Goal: Task Accomplishment & Management: Use online tool/utility

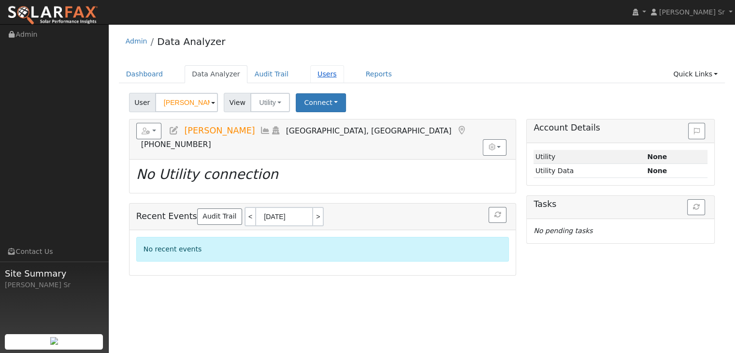
click at [310, 75] on link "Users" at bounding box center [327, 74] width 34 height 18
click at [365, 75] on link "Reports" at bounding box center [378, 74] width 41 height 18
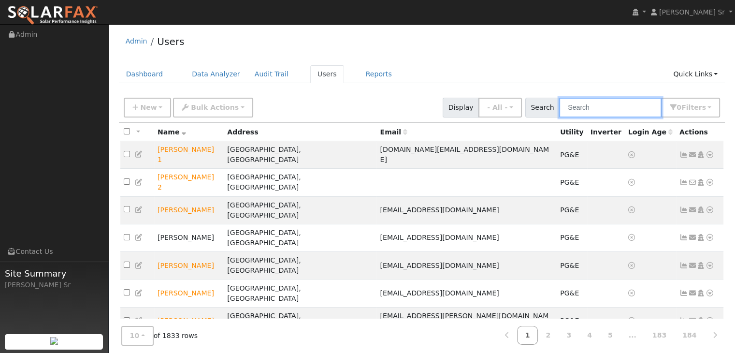
click at [610, 109] on input "text" at bounding box center [610, 108] width 102 height 20
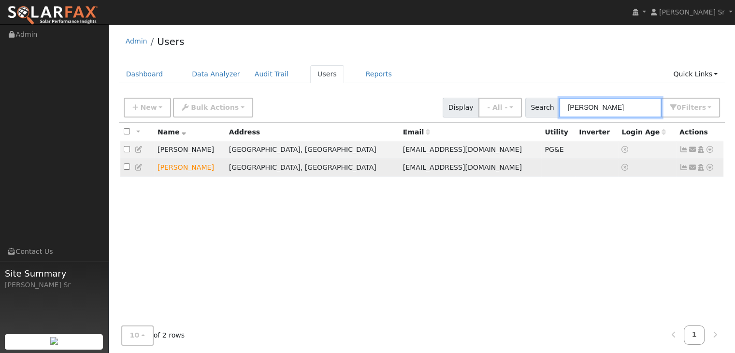
type input "Frede"
click at [575, 170] on td at bounding box center [596, 167] width 42 height 18
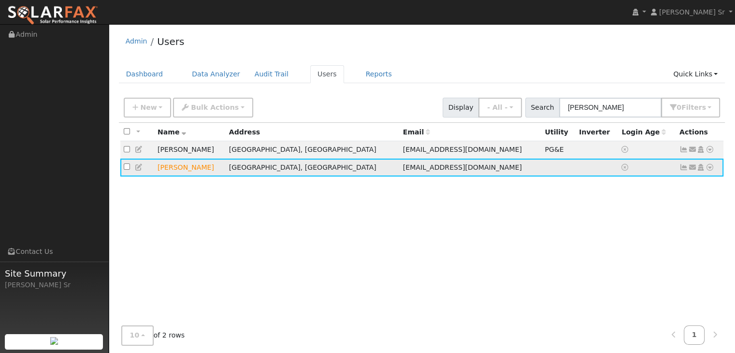
click at [575, 170] on td at bounding box center [596, 167] width 42 height 18
click at [126, 170] on input "checkbox" at bounding box center [127, 166] width 6 height 6
checkbox input "true"
click at [709, 169] on icon at bounding box center [709, 167] width 9 height 7
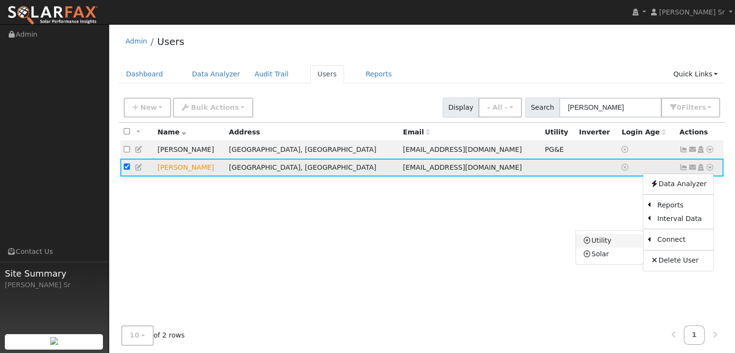
click at [605, 240] on link "Utility" at bounding box center [609, 241] width 67 height 14
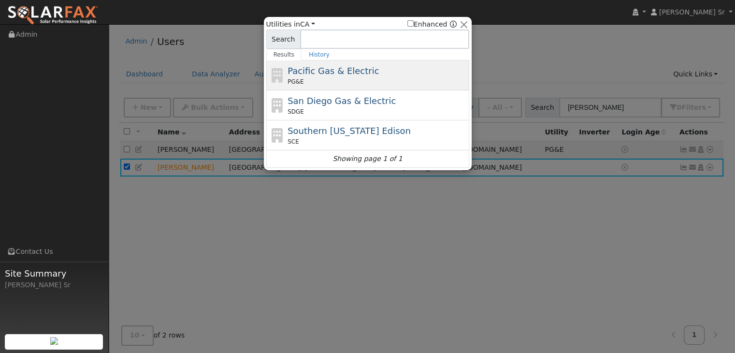
click at [378, 84] on div "PG&E" at bounding box center [376, 81] width 179 height 9
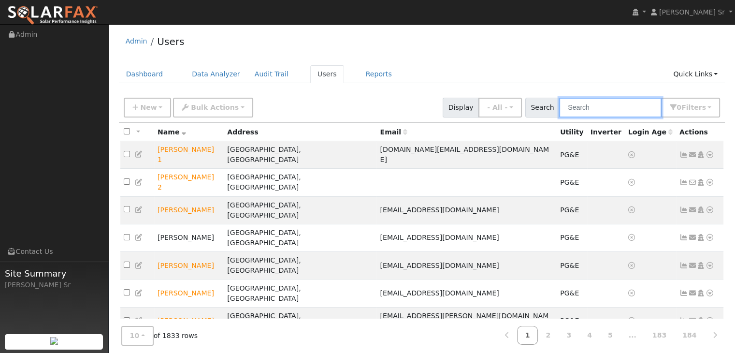
click at [582, 108] on input "text" at bounding box center [610, 108] width 102 height 20
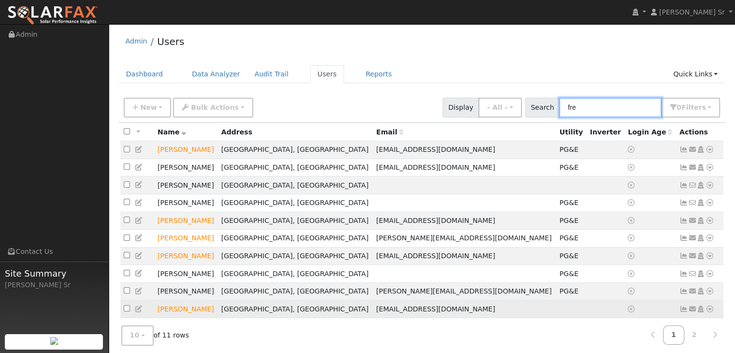
type input "fre"
click at [504, 311] on td "Fredericktecson@gmail.com" at bounding box center [463, 309] width 183 height 18
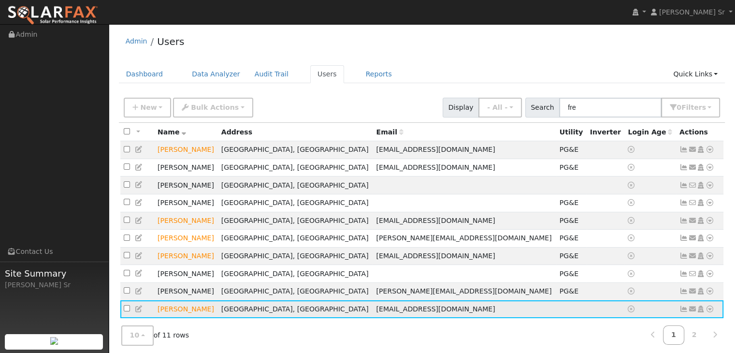
scroll to position [20, 0]
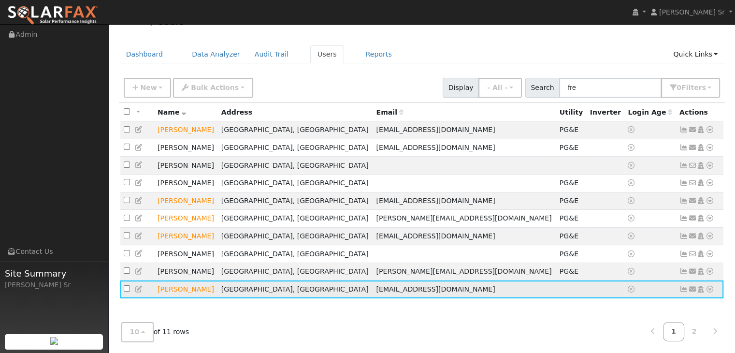
click at [711, 292] on icon at bounding box center [709, 288] width 9 height 7
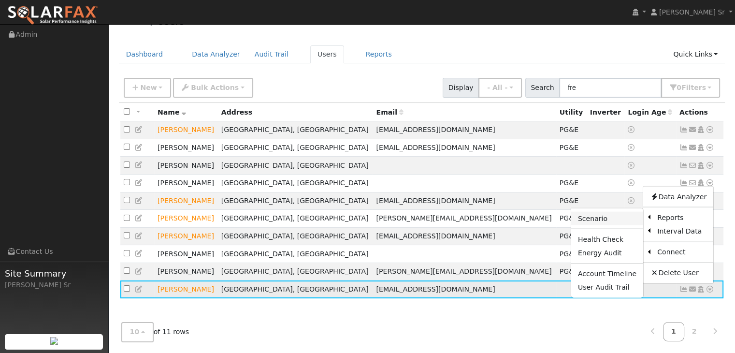
click at [606, 225] on link "Scenario" at bounding box center [607, 219] width 72 height 14
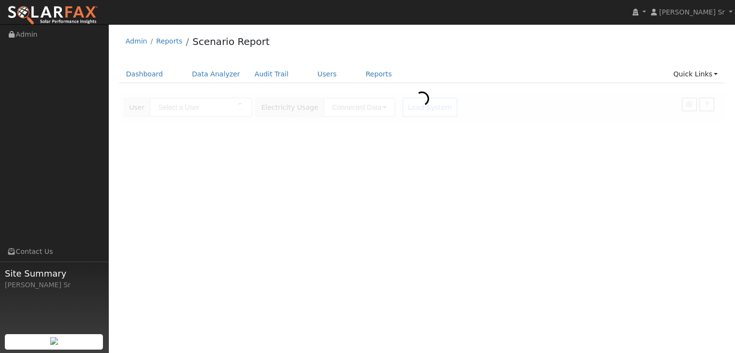
type input "[PERSON_NAME]"
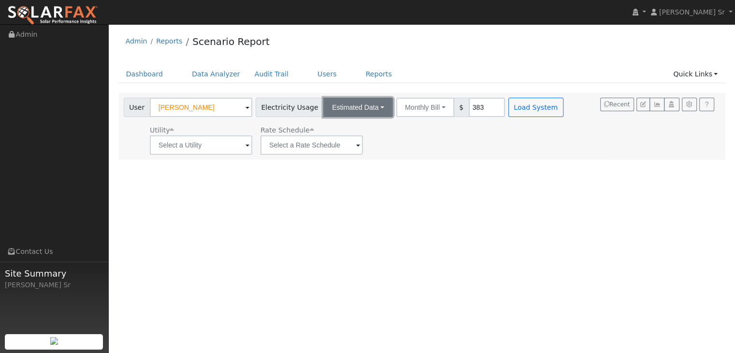
click at [371, 107] on button "Estimated Data" at bounding box center [358, 107] width 70 height 19
click at [245, 144] on span at bounding box center [247, 145] width 4 height 11
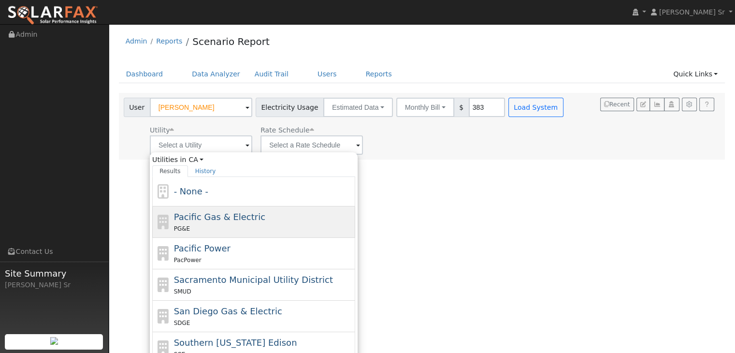
click at [217, 219] on span "Pacific Gas & Electric" at bounding box center [219, 217] width 91 height 10
type input "Pacific Gas & Electric"
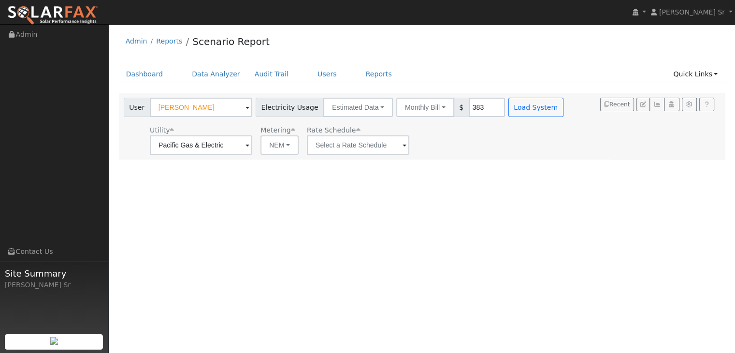
click at [402, 144] on span at bounding box center [404, 145] width 4 height 11
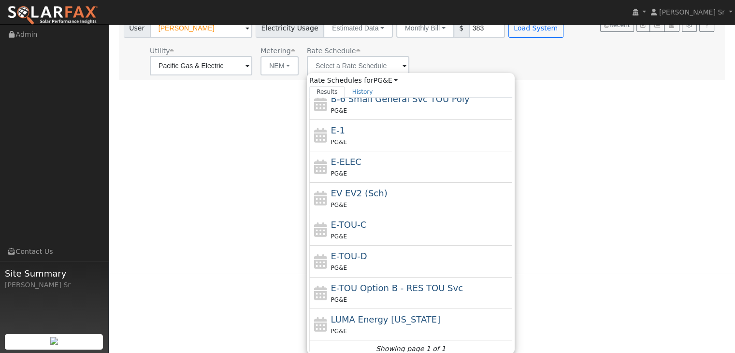
scroll to position [164, 0]
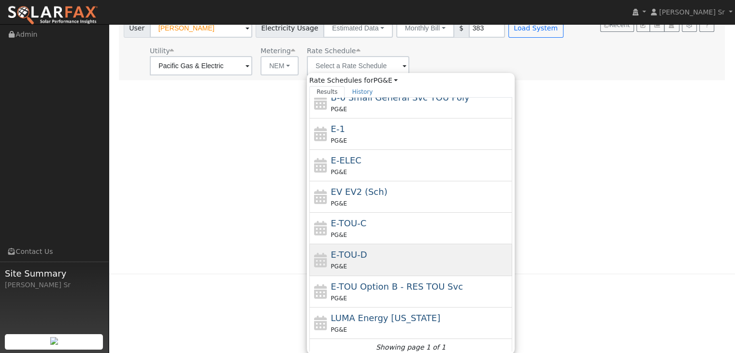
click at [379, 255] on div "E-TOU-D PG&E" at bounding box center [420, 259] width 179 height 23
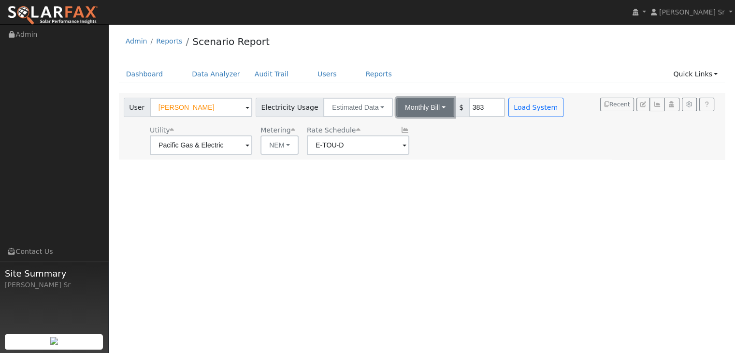
click at [432, 107] on button "Monthly Bill" at bounding box center [425, 107] width 58 height 19
click at [432, 108] on button "Monthly Bill" at bounding box center [425, 107] width 58 height 19
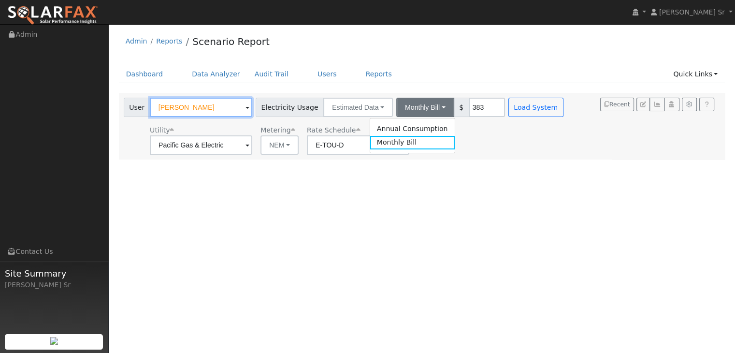
click at [239, 107] on input "[PERSON_NAME]" at bounding box center [201, 107] width 102 height 19
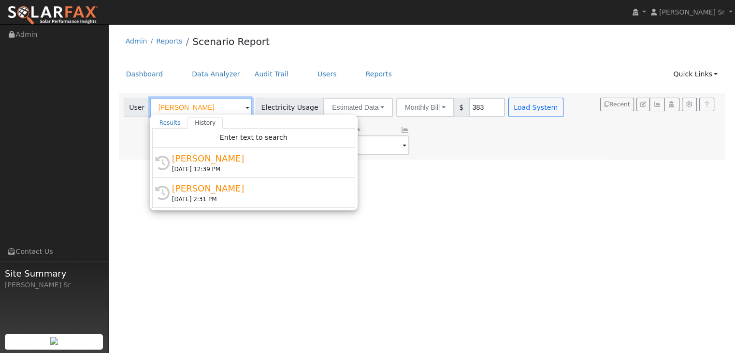
click at [239, 107] on input "[PERSON_NAME]" at bounding box center [201, 107] width 102 height 19
click at [388, 241] on div "User Profile First name Last name Email Email Notifications No Emails No Emails…" at bounding box center [422, 188] width 626 height 328
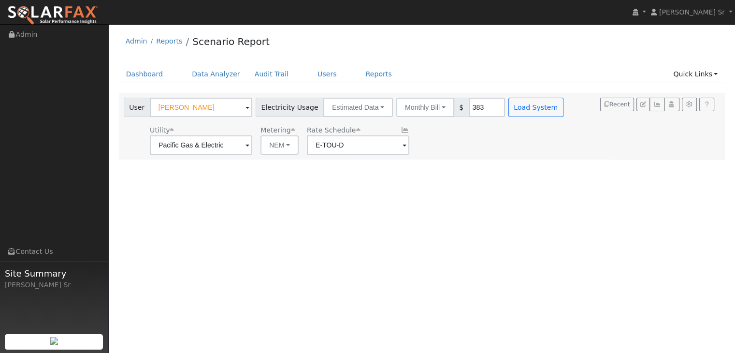
click at [402, 143] on span at bounding box center [404, 145] width 4 height 11
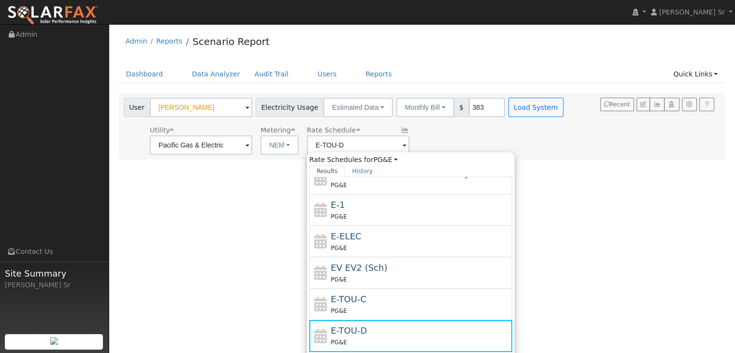
scroll to position [79, 0]
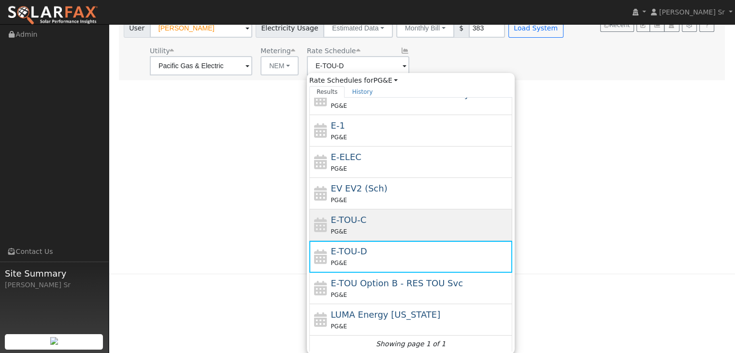
click at [383, 218] on div "E-TOU-C PG&E" at bounding box center [420, 224] width 179 height 23
type input "E-TOU-C"
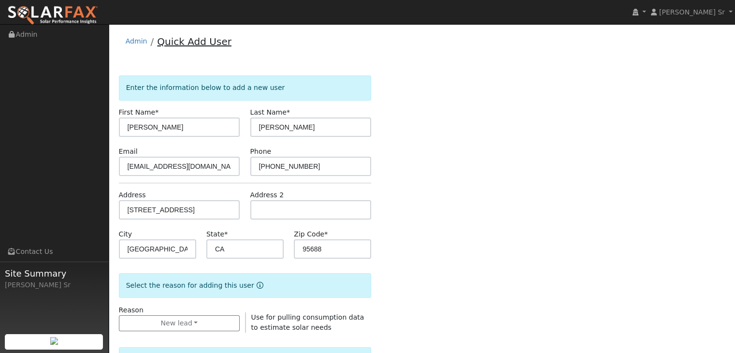
click at [200, 45] on link "Quick Add User" at bounding box center [194, 42] width 74 height 12
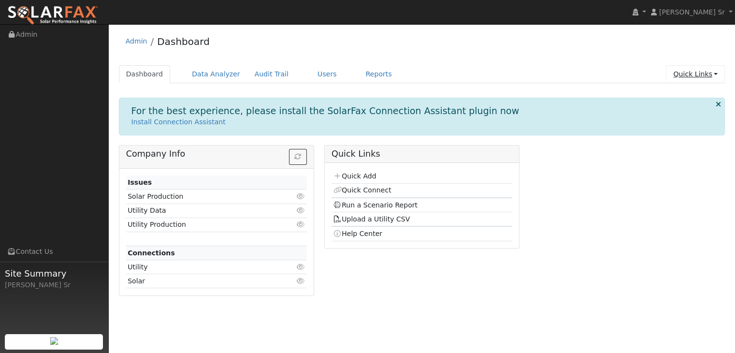
click at [697, 73] on link "Quick Links" at bounding box center [694, 74] width 59 height 18
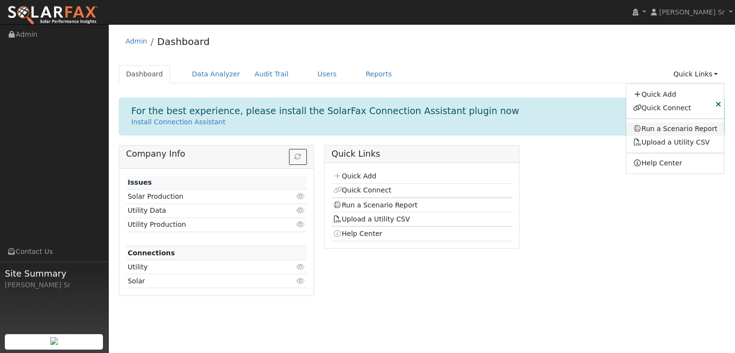
drag, startPoint x: 668, startPoint y: 126, endPoint x: 688, endPoint y: 126, distance: 19.3
click at [688, 126] on link "Run a Scenario Report" at bounding box center [675, 129] width 98 height 14
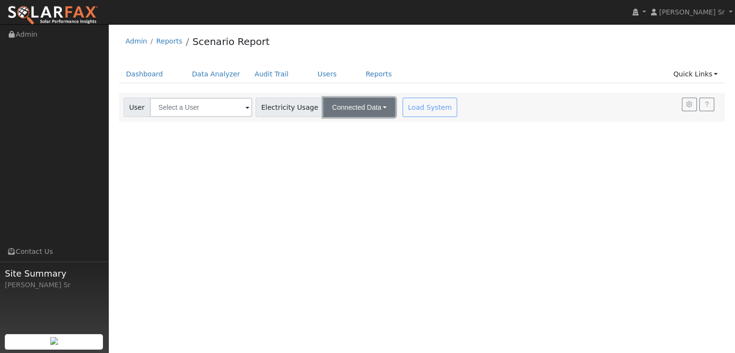
click at [373, 108] on button "Connected Data" at bounding box center [359, 107] width 72 height 19
click at [437, 145] on div "User Profile First name Last name Email Email Notifications No Emails No Emails…" at bounding box center [422, 188] width 626 height 328
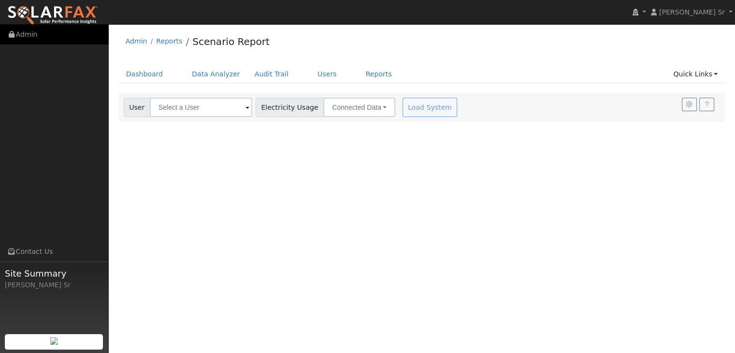
click at [28, 36] on link "Admin" at bounding box center [54, 35] width 109 height 20
drag, startPoint x: 257, startPoint y: 72, endPoint x: 249, endPoint y: 78, distance: 9.4
click at [249, 78] on link "Audit Trail" at bounding box center [271, 74] width 48 height 18
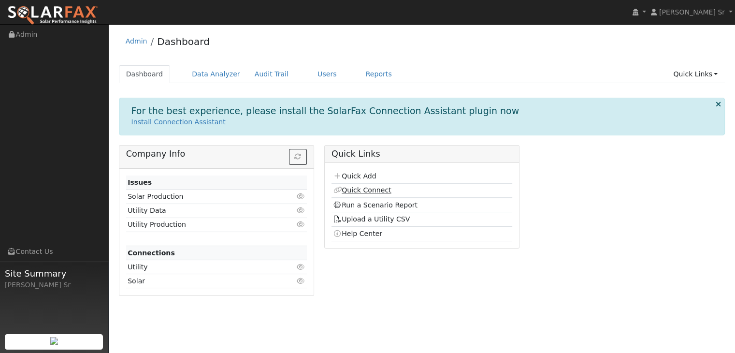
click at [369, 190] on link "Quick Connect" at bounding box center [362, 190] width 58 height 8
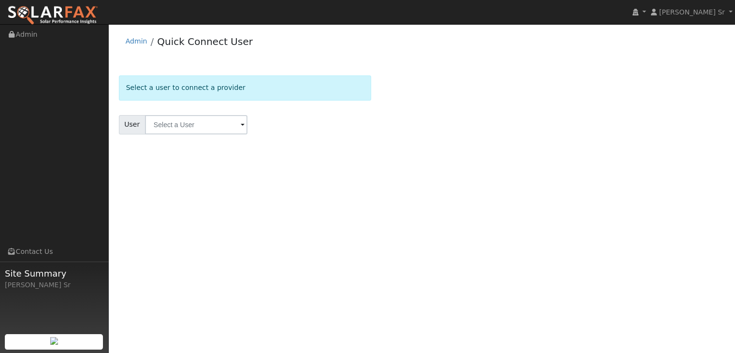
click at [241, 122] on span at bounding box center [243, 125] width 4 height 11
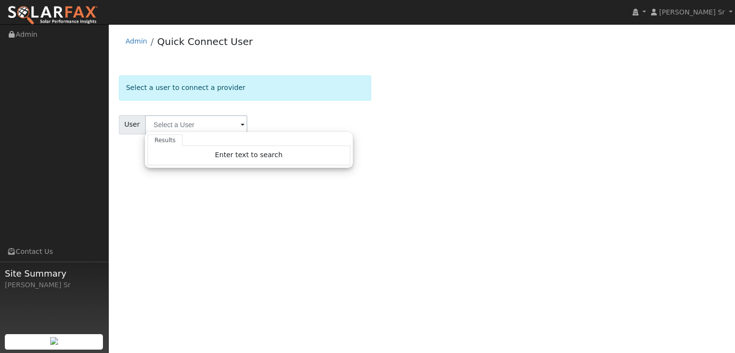
click at [241, 122] on span at bounding box center [243, 125] width 4 height 11
drag, startPoint x: 378, startPoint y: 139, endPoint x: 338, endPoint y: 220, distance: 90.5
click at [338, 220] on div "User Profile First name Last name Email Email Notifications No Emails No Emails…" at bounding box center [422, 188] width 626 height 328
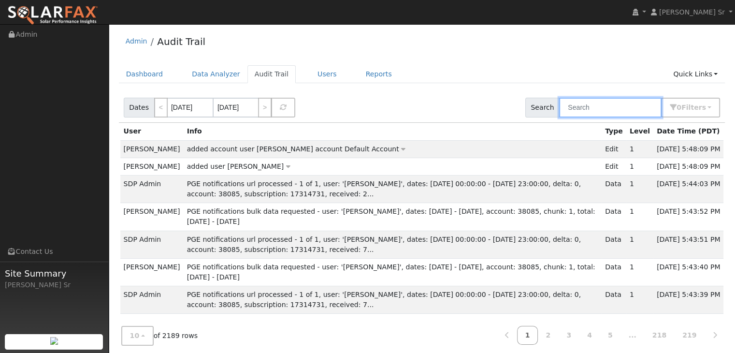
click at [590, 109] on input "text" at bounding box center [610, 108] width 102 height 20
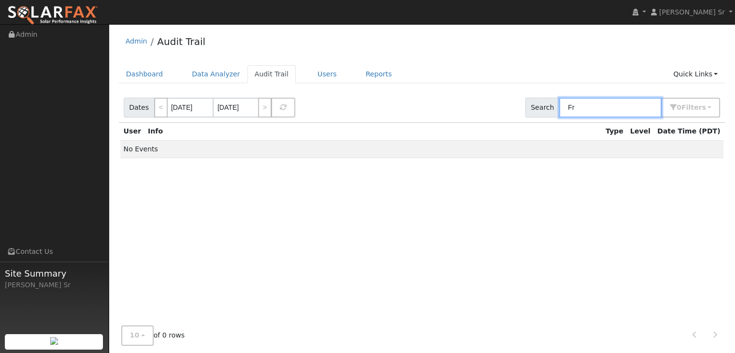
type input "F"
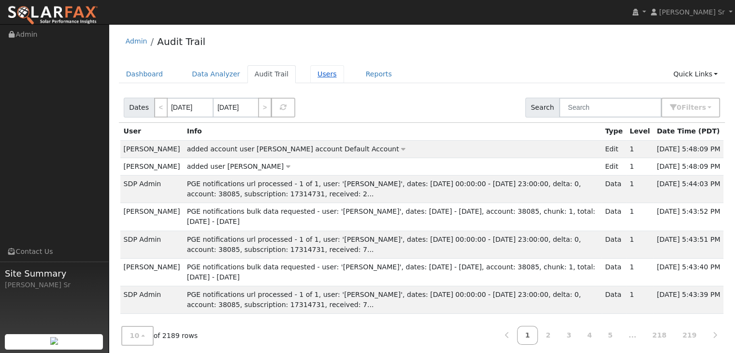
click at [310, 72] on link "Users" at bounding box center [327, 74] width 34 height 18
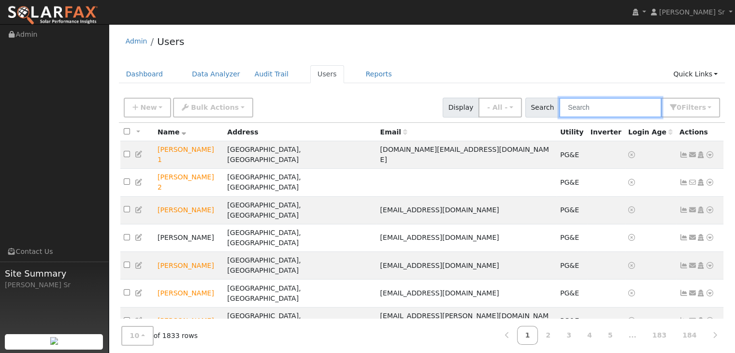
click at [598, 109] on input "text" at bounding box center [610, 108] width 102 height 20
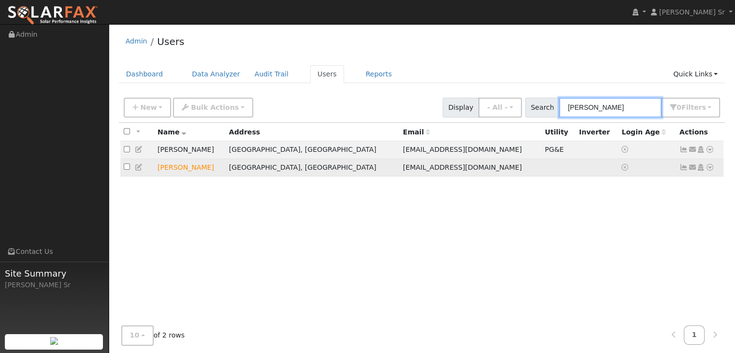
type input "Frederick"
click at [710, 168] on icon at bounding box center [709, 167] width 9 height 7
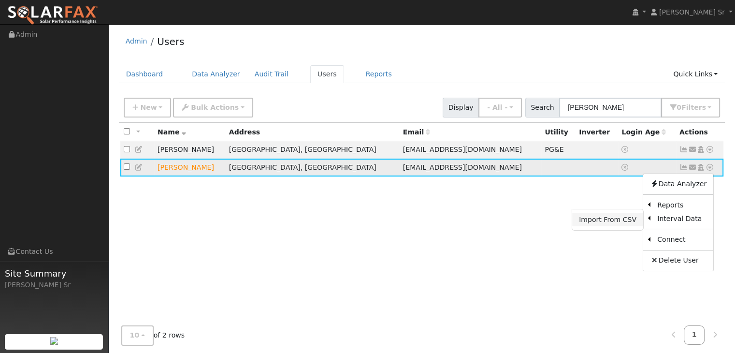
click at [609, 220] on link "Import From CSV" at bounding box center [607, 219] width 71 height 14
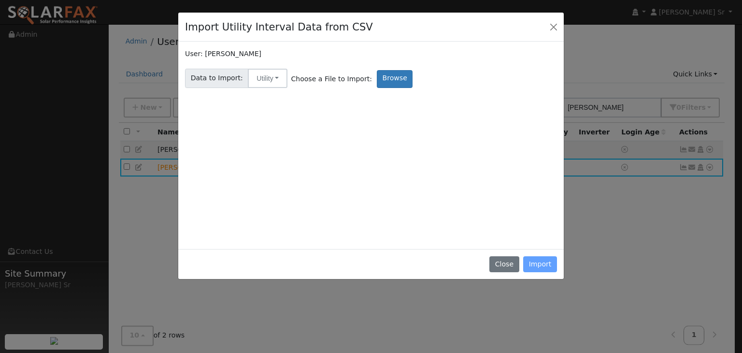
click at [551, 261] on div "Close Import" at bounding box center [370, 264] width 385 height 30
click at [382, 76] on label "Browse" at bounding box center [395, 79] width 36 height 18
click at [0, 0] on input "Browse" at bounding box center [0, 0] width 0 height 0
click at [552, 27] on button "Close" at bounding box center [554, 27] width 14 height 14
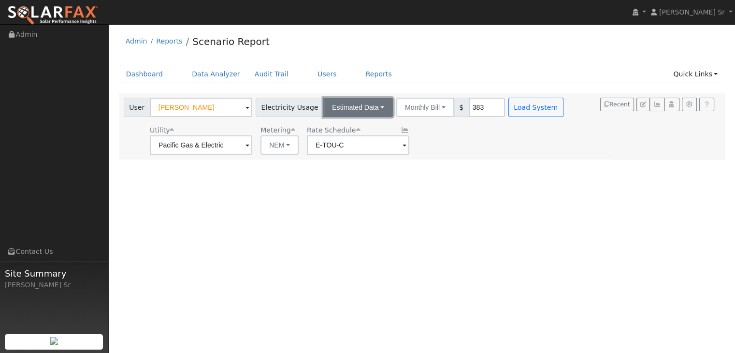
click at [369, 109] on button "Estimated Data" at bounding box center [358, 107] width 70 height 19
click at [343, 154] on link "CSV Data" at bounding box center [358, 156] width 69 height 14
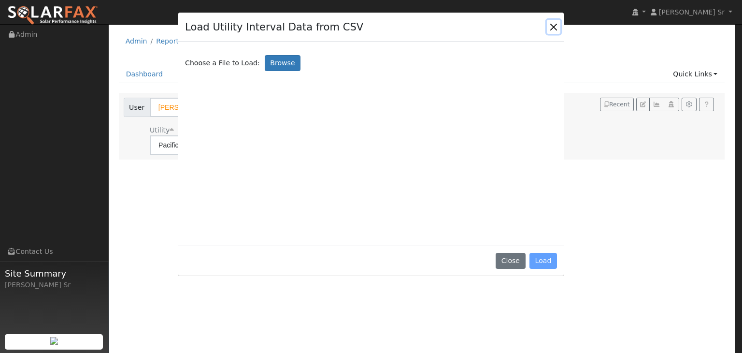
click at [554, 28] on button "Close" at bounding box center [554, 27] width 14 height 14
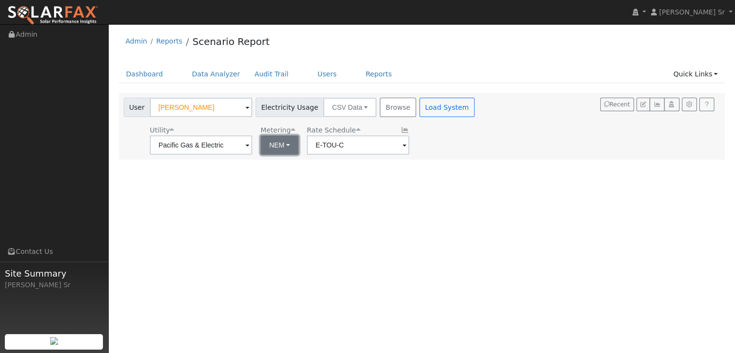
click at [283, 146] on button "NEM" at bounding box center [279, 144] width 38 height 19
click at [246, 144] on span at bounding box center [247, 145] width 4 height 11
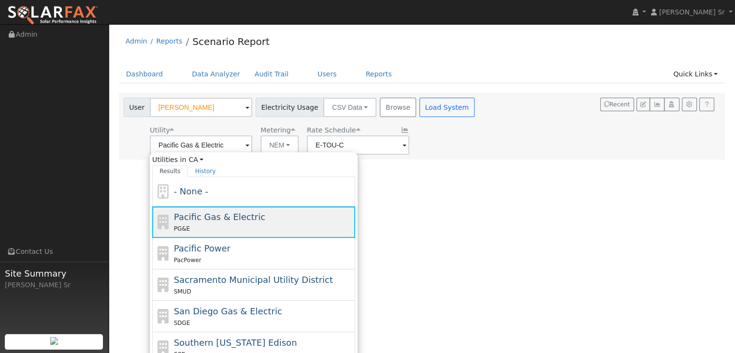
click at [202, 216] on span "Pacific Gas & Electric" at bounding box center [219, 217] width 91 height 10
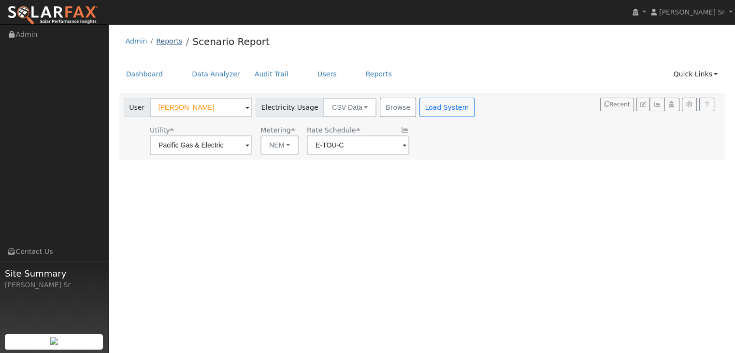
click at [170, 41] on link "Reports" at bounding box center [169, 41] width 26 height 8
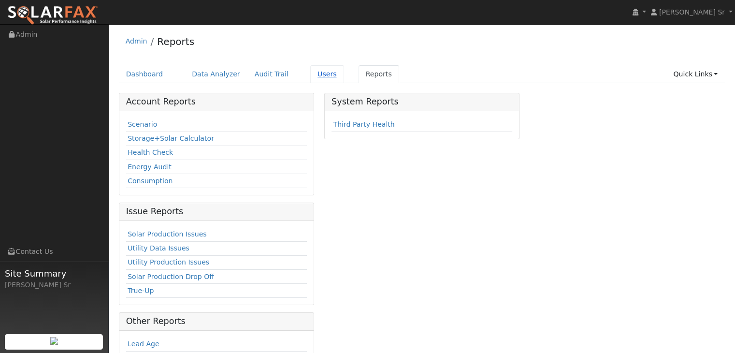
click at [310, 74] on link "Users" at bounding box center [327, 74] width 34 height 18
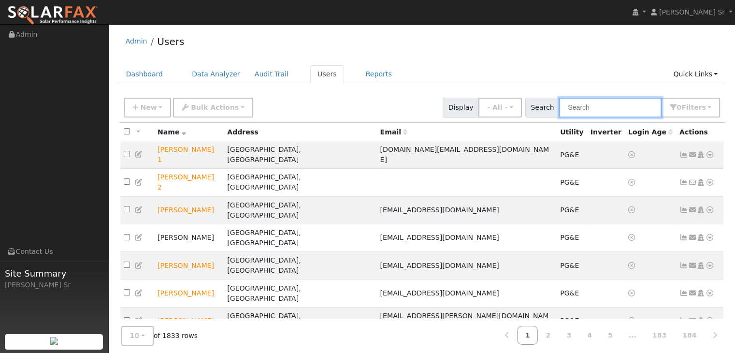
click at [584, 104] on input "text" at bounding box center [610, 108] width 102 height 20
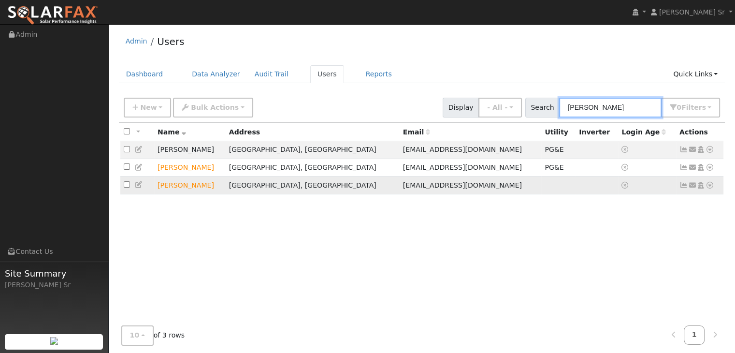
type input "fred"
click at [403, 188] on span "Fredericktecson@gmail.com" at bounding box center [462, 185] width 119 height 8
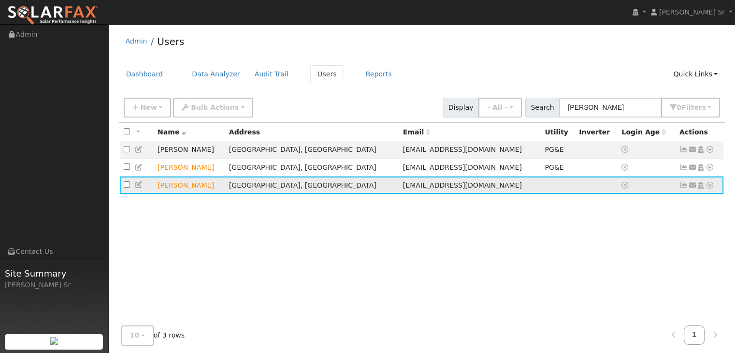
click at [711, 182] on link at bounding box center [709, 185] width 9 height 10
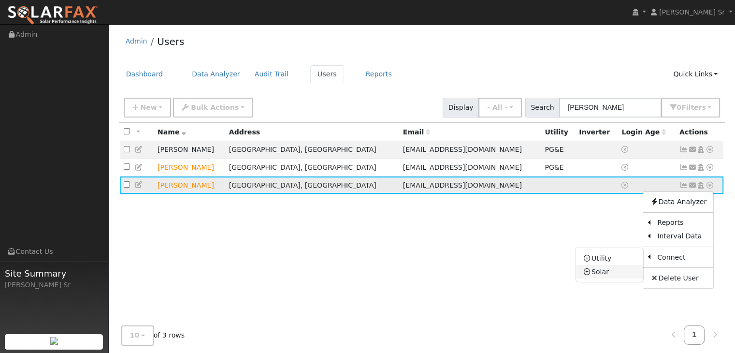
click at [618, 272] on link "Solar" at bounding box center [609, 272] width 67 height 14
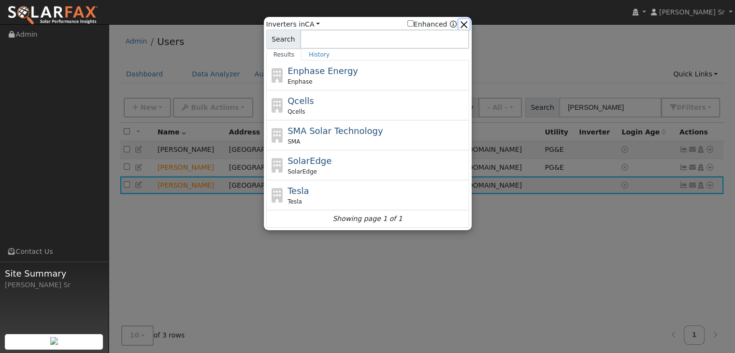
click at [466, 25] on button "button" at bounding box center [463, 24] width 10 height 10
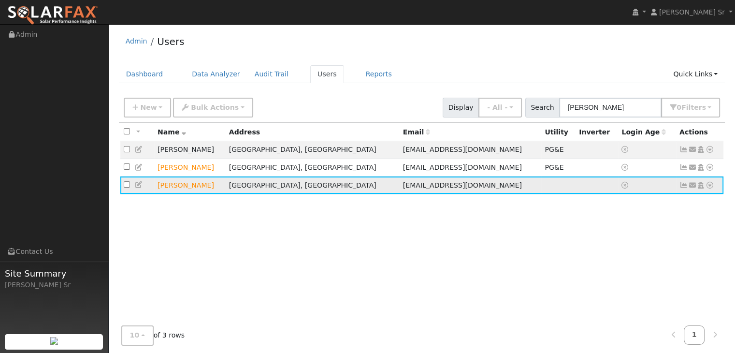
click at [708, 187] on icon at bounding box center [709, 185] width 9 height 7
click at [685, 204] on link "Data Analyzer" at bounding box center [678, 202] width 70 height 14
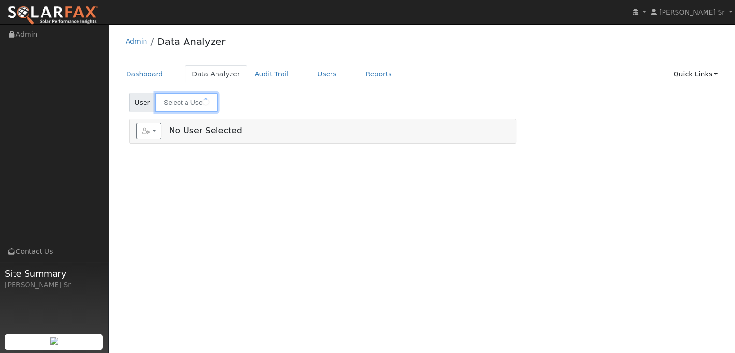
type input "[PERSON_NAME]"
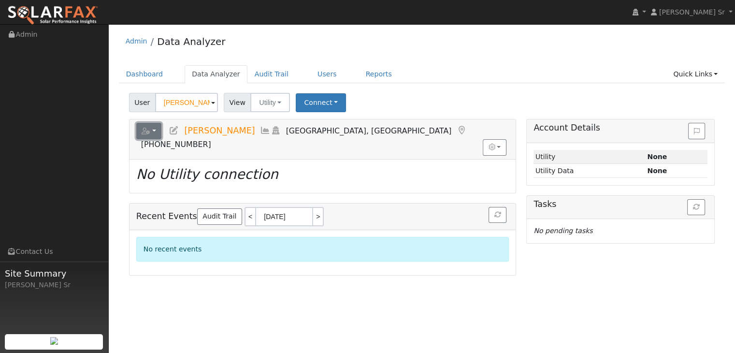
click at [151, 131] on button "button" at bounding box center [149, 131] width 26 height 16
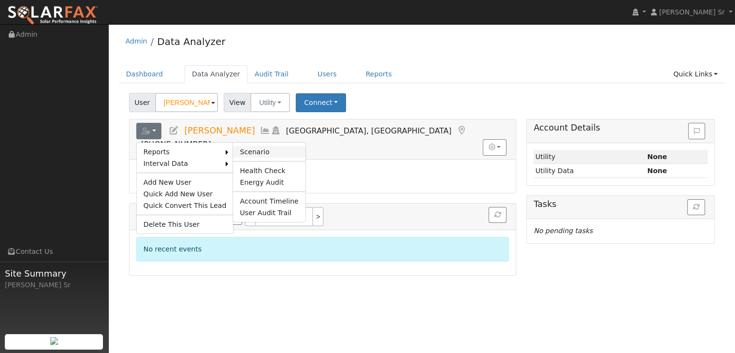
click at [238, 149] on link "Scenario" at bounding box center [269, 152] width 72 height 12
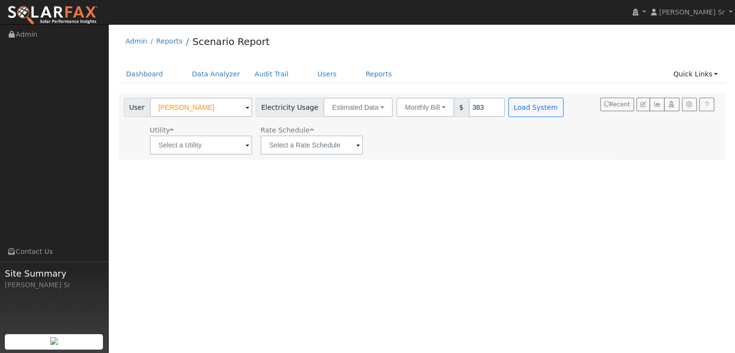
click at [470, 108] on input "383" at bounding box center [486, 107] width 36 height 19
type input "3"
type input "185"
click at [508, 116] on button "Load System" at bounding box center [535, 107] width 55 height 19
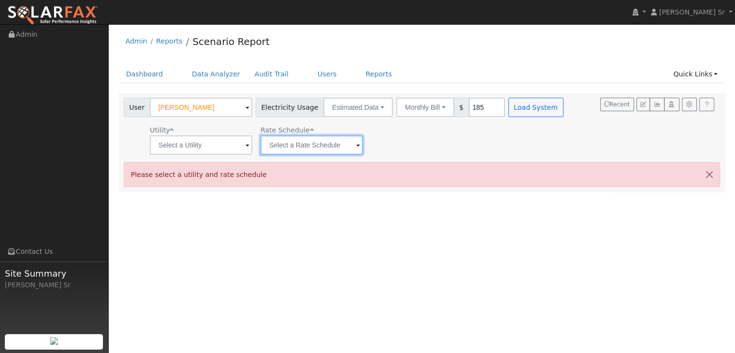
click at [321, 148] on input "text" at bounding box center [311, 144] width 102 height 19
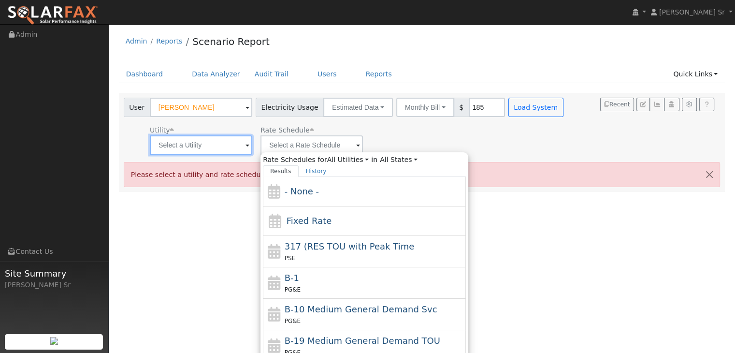
click at [195, 149] on input "text" at bounding box center [201, 144] width 102 height 19
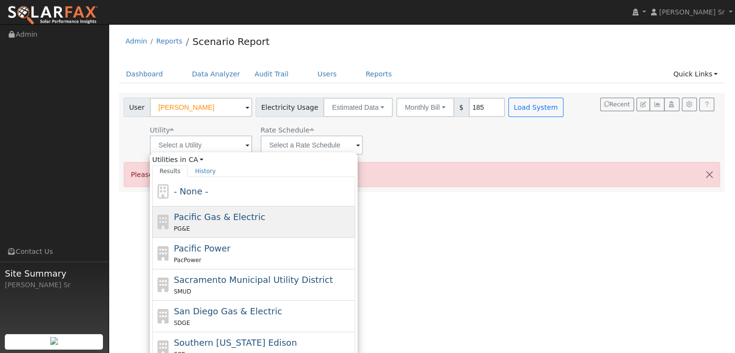
click at [212, 212] on span "Pacific Gas & Electric" at bounding box center [219, 217] width 91 height 10
type input "Pacific Gas & Electric"
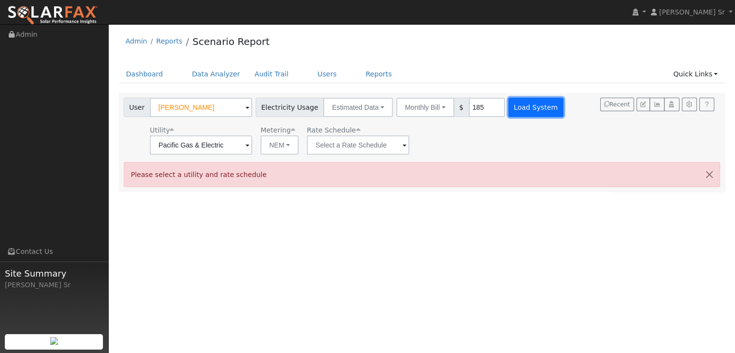
click at [511, 106] on button "Load System" at bounding box center [535, 107] width 55 height 19
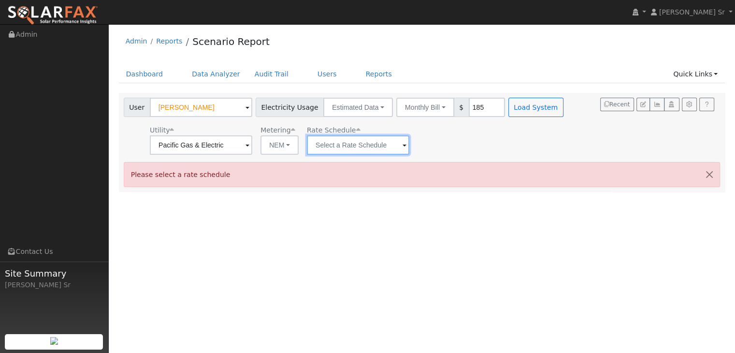
click at [364, 146] on input "text" at bounding box center [358, 144] width 102 height 19
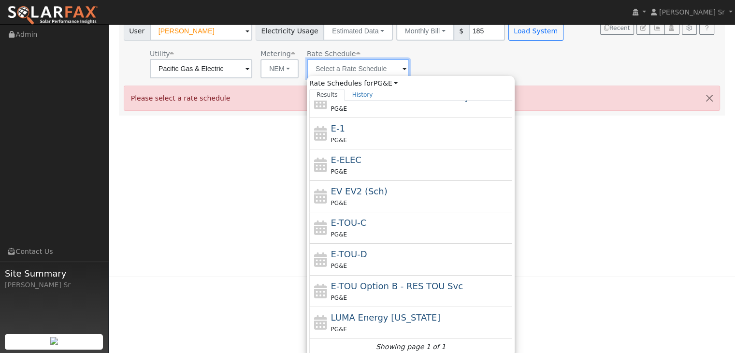
scroll to position [78, 0]
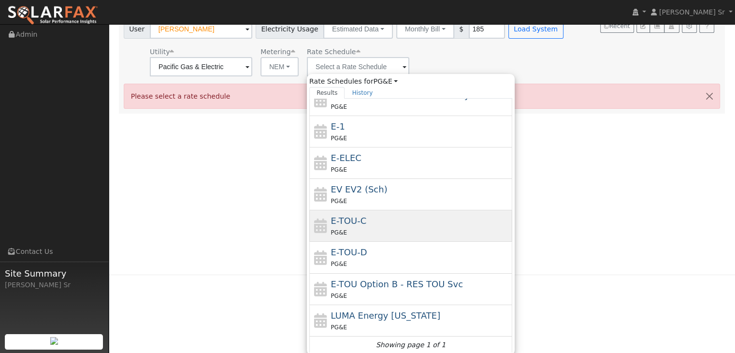
click at [355, 227] on div "PG&E" at bounding box center [420, 232] width 179 height 10
type input "E-TOU-C"
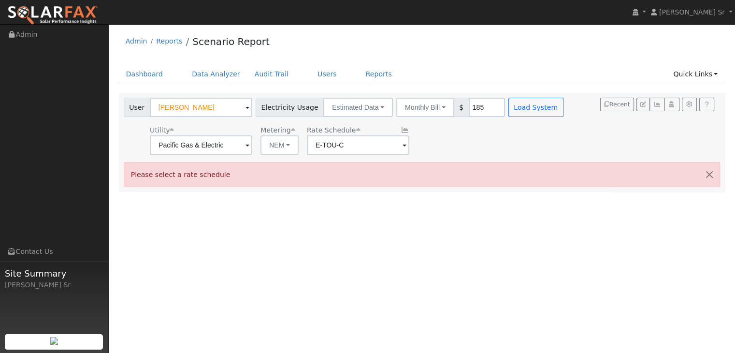
scroll to position [0, 0]
click at [510, 113] on button "Load System" at bounding box center [535, 107] width 55 height 19
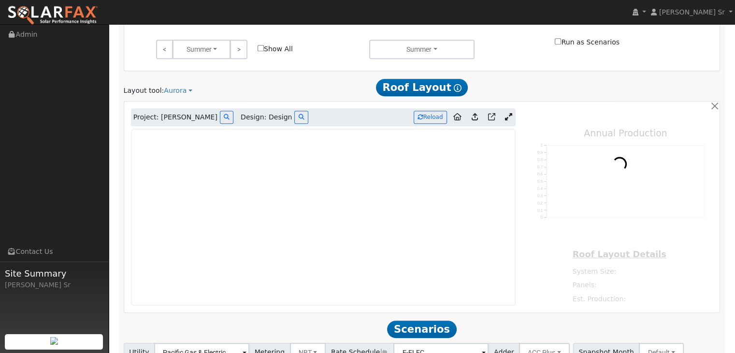
type input "10822"
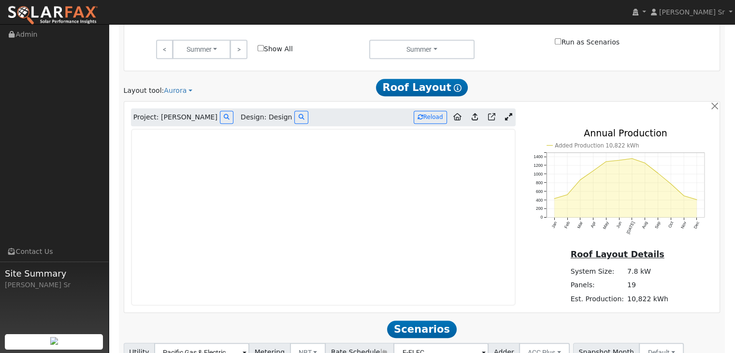
scroll to position [475, 0]
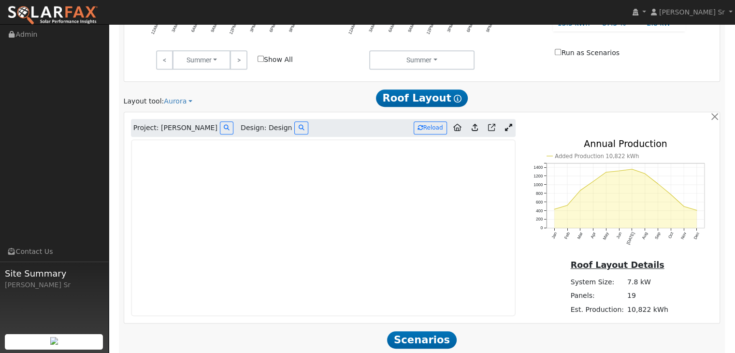
click at [505, 124] on icon at bounding box center [508, 127] width 7 height 7
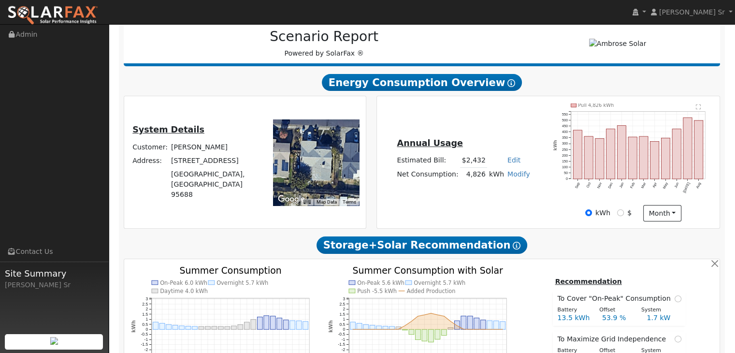
scroll to position [0, 0]
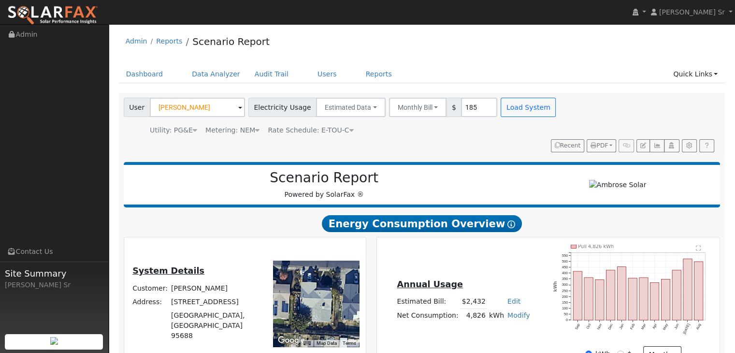
click at [288, 91] on div "Dashboard Data Analyzer Audit Trail Users Reports Quick Links Quick Add Quick C…" at bounding box center [422, 79] width 606 height 28
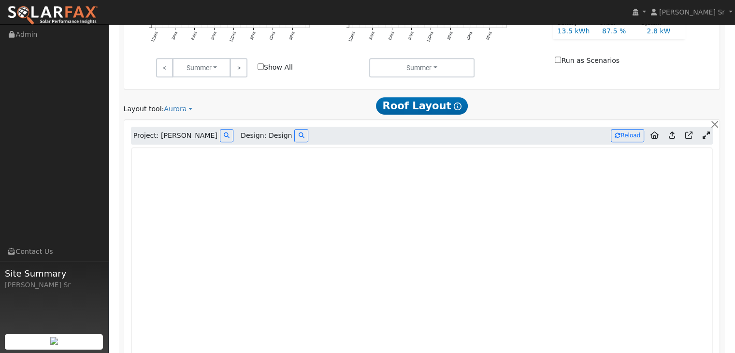
scroll to position [467, 0]
click at [705, 129] on link at bounding box center [705, 136] width 14 height 14
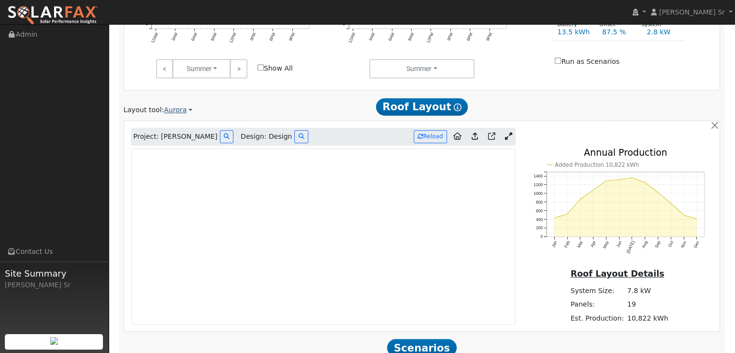
click at [164, 105] on link "Aurora" at bounding box center [178, 110] width 28 height 10
click at [179, 147] on link "Aurora" at bounding box center [194, 154] width 67 height 14
